Goal: Contribute content: Contribute content

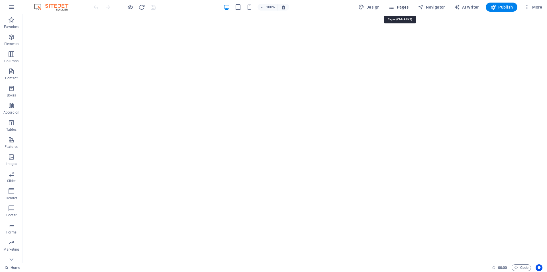
click at [407, 7] on span "Pages" at bounding box center [399, 7] width 20 height 6
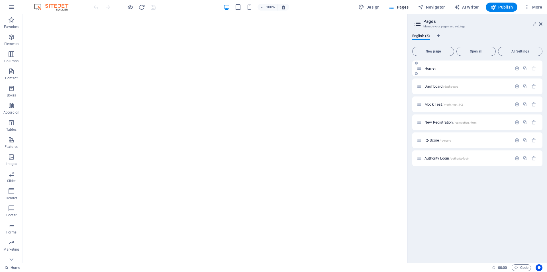
click at [453, 72] on div "Home /" at bounding box center [477, 68] width 130 height 16
click at [436, 8] on span "Navigator" at bounding box center [431, 7] width 27 height 6
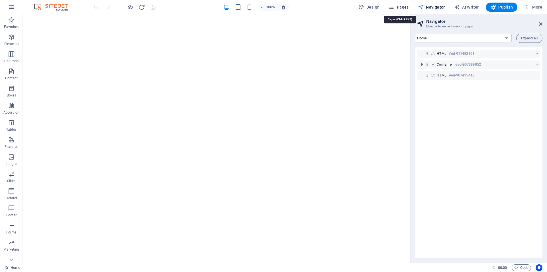
click at [405, 7] on span "Pages" at bounding box center [399, 7] width 20 height 6
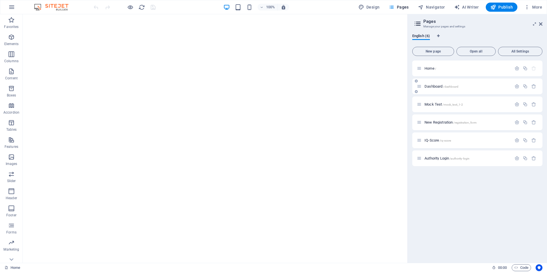
click at [447, 83] on div "Dashboard /dashboard" at bounding box center [464, 86] width 95 height 7
click at [459, 88] on div "Dashboard /dashboard" at bounding box center [464, 86] width 95 height 7
click at [437, 4] on span "Navigator" at bounding box center [431, 7] width 27 height 6
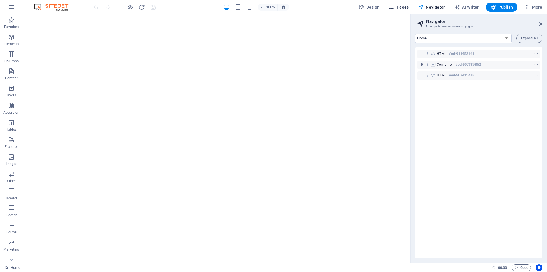
click at [407, 5] on span "Pages" at bounding box center [399, 7] width 20 height 6
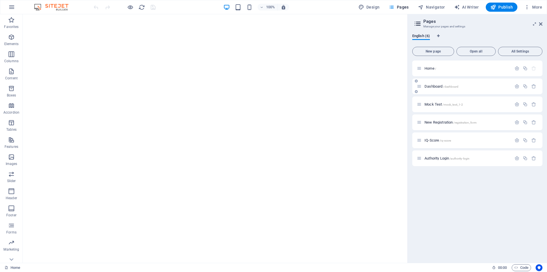
click at [472, 87] on p "Dashboard /dashboard" at bounding box center [468, 86] width 86 height 4
click at [472, 87] on div "Dashboard /dashboard" at bounding box center [477, 86] width 130 height 16
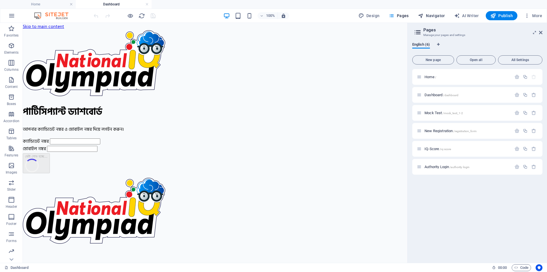
click at [437, 13] on span "Navigator" at bounding box center [431, 16] width 27 height 6
select select "17008120-en"
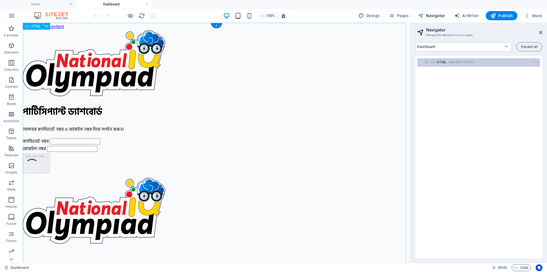
click at [446, 62] on span "HTML" at bounding box center [442, 62] width 10 height 5
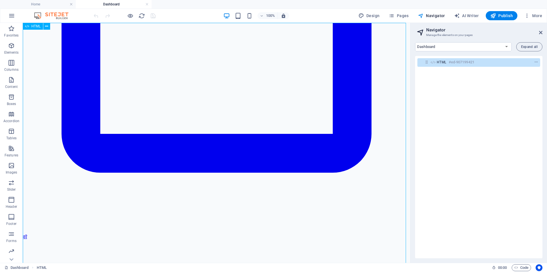
click at [455, 62] on h6 "#ed-907199421" at bounding box center [462, 62] width 26 height 7
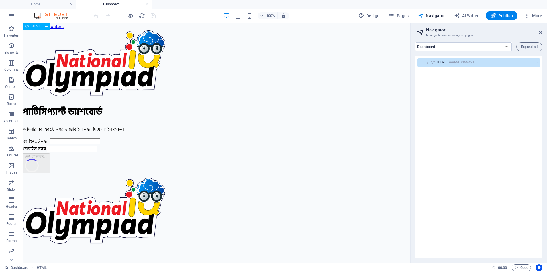
click at [455, 62] on h6 "#ed-907199421" at bounding box center [462, 62] width 26 height 7
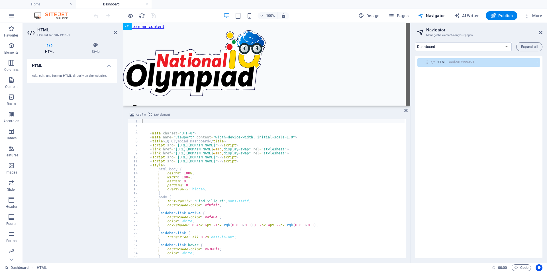
scroll to position [2185, 0]
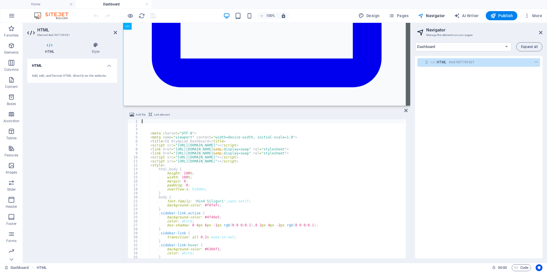
type textarea "<style>"
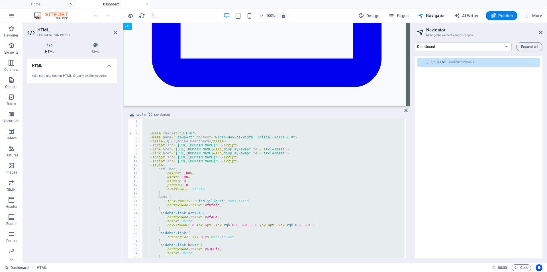
paste textarea
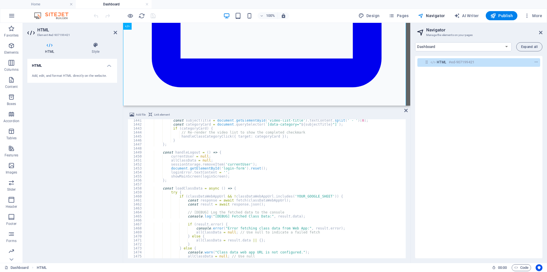
scroll to position [5712, 0]
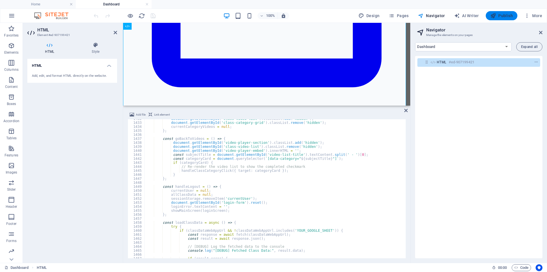
click at [507, 15] on span "Publish" at bounding box center [501, 16] width 23 height 6
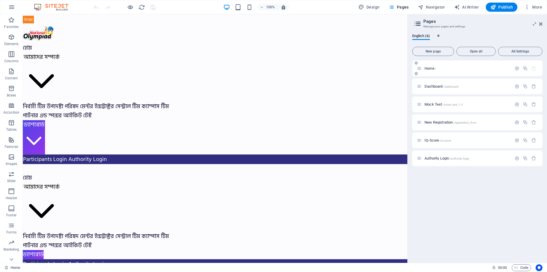
click at [461, 70] on p "Home /" at bounding box center [468, 68] width 86 height 4
click at [429, 7] on span "Navigator" at bounding box center [431, 7] width 27 height 6
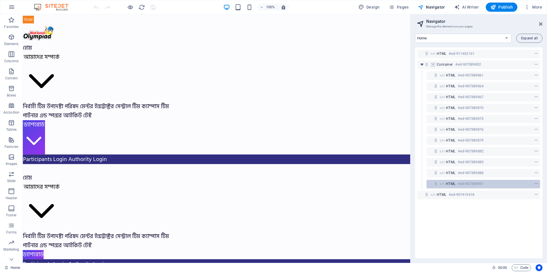
click at [464, 182] on h6 "#ed-907389891" at bounding box center [471, 183] width 26 height 7
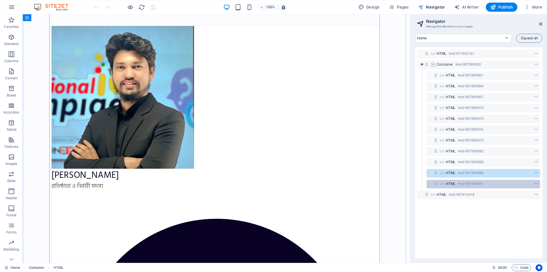
click at [465, 181] on h6 "#ed-907389891" at bounding box center [471, 183] width 26 height 7
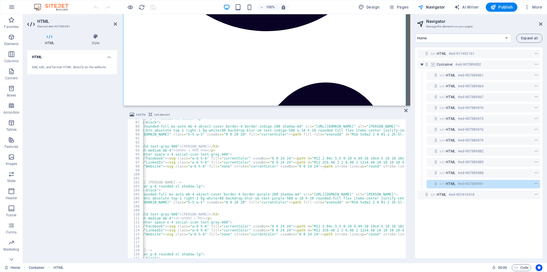
scroll to position [0, 99]
drag, startPoint x: 292, startPoint y: 127, endPoint x: 350, endPoint y: 127, distance: 58.1
click at [350, 127] on div "< div class = "team-card text-center p-8 rounded-xl shadow-lg" > < div class = …" at bounding box center [451, 189] width 817 height 146
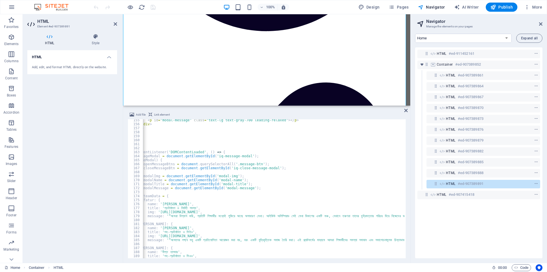
scroll to position [616, 0]
drag, startPoint x: 208, startPoint y: 258, endPoint x: 197, endPoint y: 258, distance: 10.8
click at [197, 258] on div "Add file Link element <img class="w-32 h-32 rounded-full mx-auto mb-4 object-co…" at bounding box center [266, 185] width 287 height 156
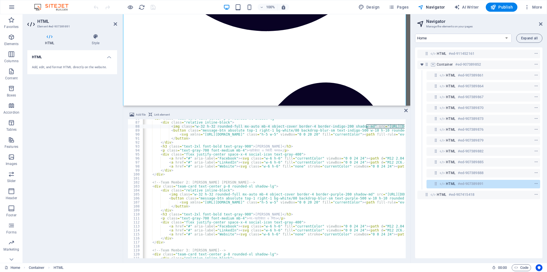
scroll to position [359, 0]
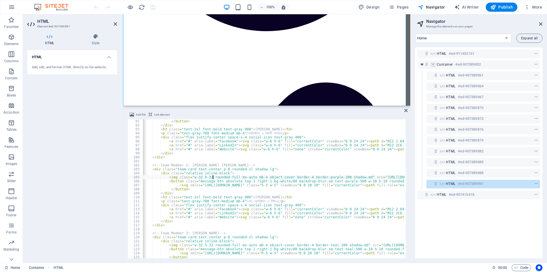
click at [213, 177] on div "</ button > </ div > < h3 class = "text-2xl font-bold text-gray-900" > [PERSON_…" at bounding box center [526, 192] width 817 height 146
click at [186, 187] on div "</ button > </ div > < h3 class = "text-2xl font-bold text-gray-900" > [PERSON_…" at bounding box center [526, 192] width 817 height 146
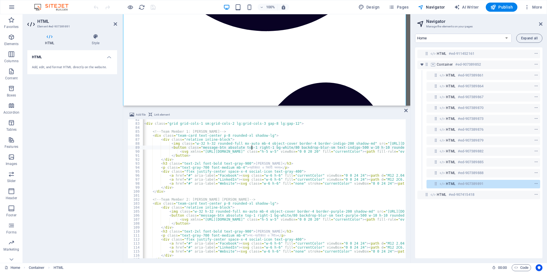
click at [251, 146] on div "< div class = "grid grid-cols-1 sm:grid-cols-2 lg:grid-cols-3 gap-8 lg:gap-12" …" at bounding box center [526, 190] width 817 height 146
click at [213, 180] on div "< div class = "grid grid-cols-1 sm:grid-cols-2 lg:grid-cols-3 gap-8 lg:gap-12" …" at bounding box center [526, 190] width 817 height 146
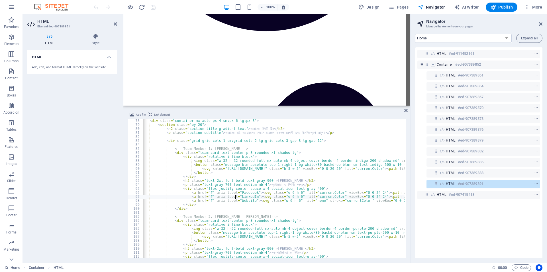
scroll to position [308, 0]
click at [215, 173] on div "< div class = "container mx-auto px-4 sm:px-6 lg:px-8" > < section class = "py-…" at bounding box center [548, 192] width 817 height 146
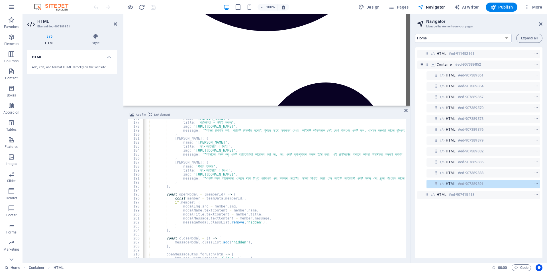
scroll to position [735, 0]
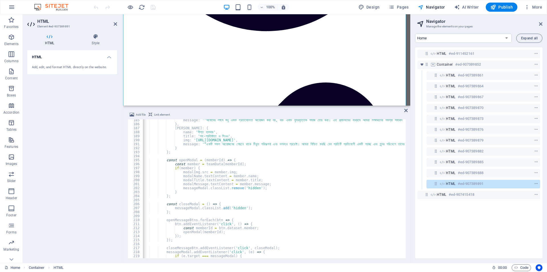
click at [259, 194] on div "message : '“আমাদের লক্ষ্য শুধু একটি প্রতিযোগিতা আয়োজন করা নয়, বরং একটি বুদ্ধি…" at bounding box center [548, 191] width 817 height 146
type textarea "};"
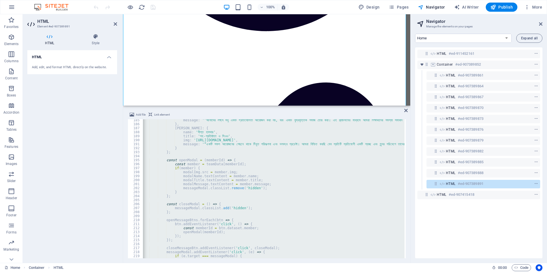
click at [234, 193] on div "message : '“আমাদের লক্ষ্য শুধু একটি প্রতিযোগিতা আয়োজন করা নয়, বরং একটি বুদ্ধি…" at bounding box center [274, 188] width 262 height 139
type textarea "}"
paste textarea
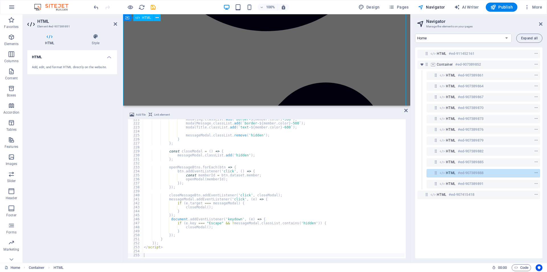
scroll to position [23533, 0]
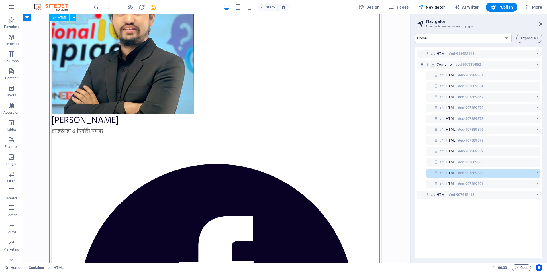
click at [499, 174] on div "HTML #ed-907389888" at bounding box center [479, 172] width 66 height 7
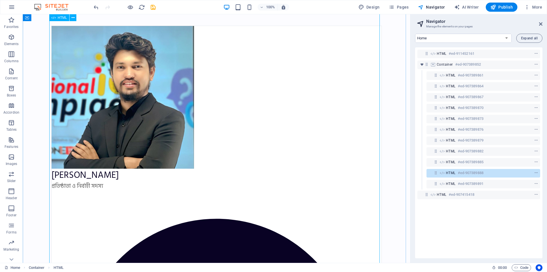
click at [499, 174] on div "HTML #ed-907389888" at bounding box center [479, 172] width 66 height 7
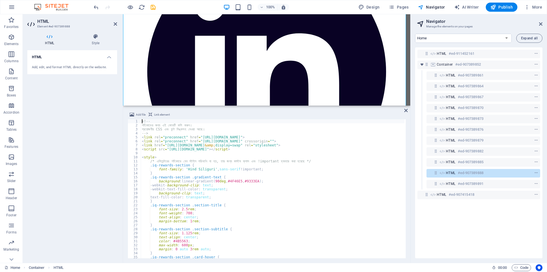
scroll to position [20733, 0]
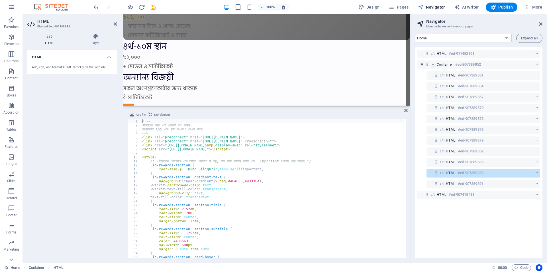
type textarea "background-clip: text;"
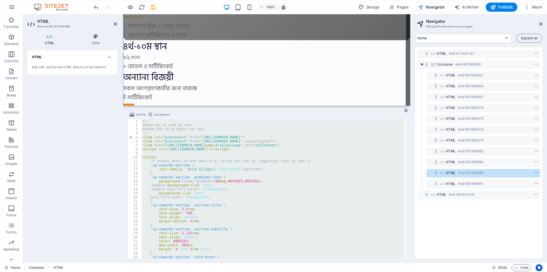
click at [236, 173] on div "<!-- শর্টকোডের জন্য এই কোডটি কপি করুন। প্রয়োজনীয় CSS এবং ফন্ট লিঙ্কসহ দেওয়া আছে…" at bounding box center [273, 188] width 264 height 139
type textarea "}"
paste textarea
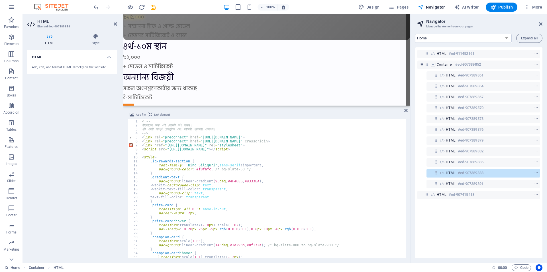
scroll to position [0, 0]
click at [508, 9] on span "Publish" at bounding box center [501, 7] width 23 height 6
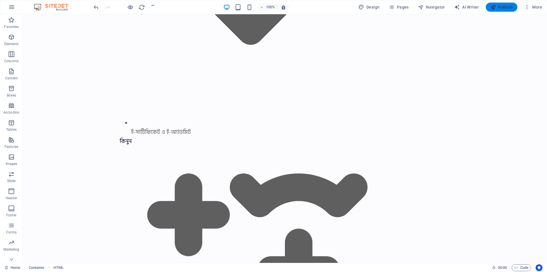
scroll to position [23478, 0]
